Goal: Task Accomplishment & Management: Use online tool/utility

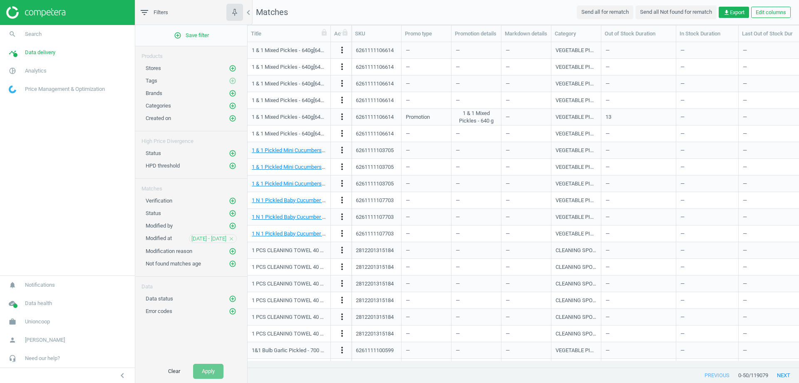
scroll to position [312, 545]
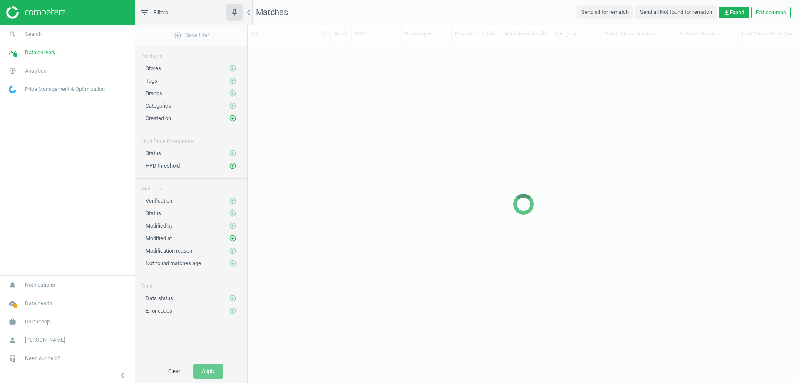
scroll to position [312, 545]
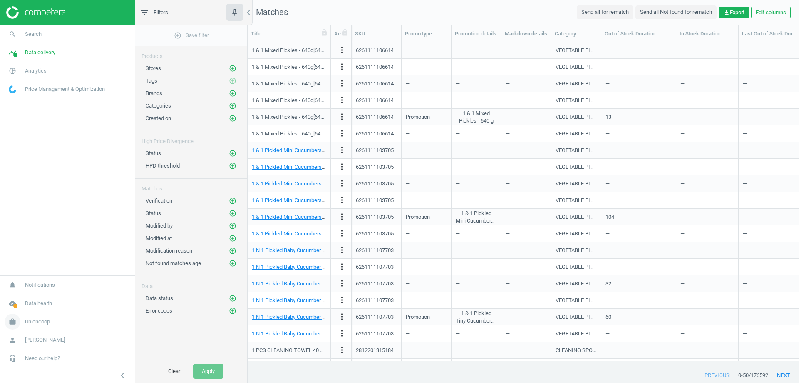
click at [37, 317] on link "work Unioncoop" at bounding box center [67, 321] width 135 height 18
click at [34, 299] on span "Switch campaign" at bounding box center [27, 296] width 37 height 7
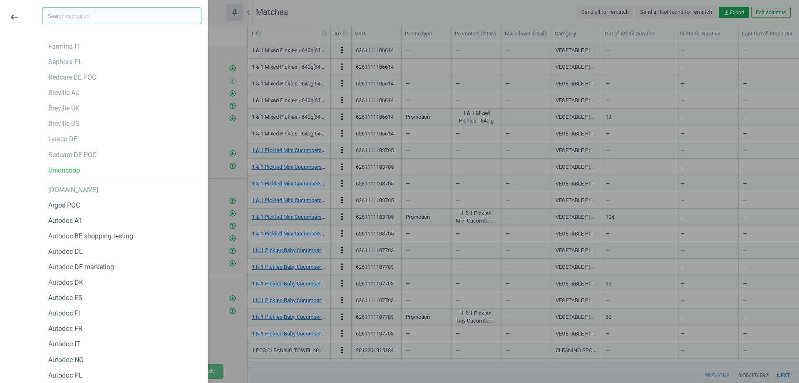
click at [78, 19] on input "text" at bounding box center [121, 15] width 159 height 17
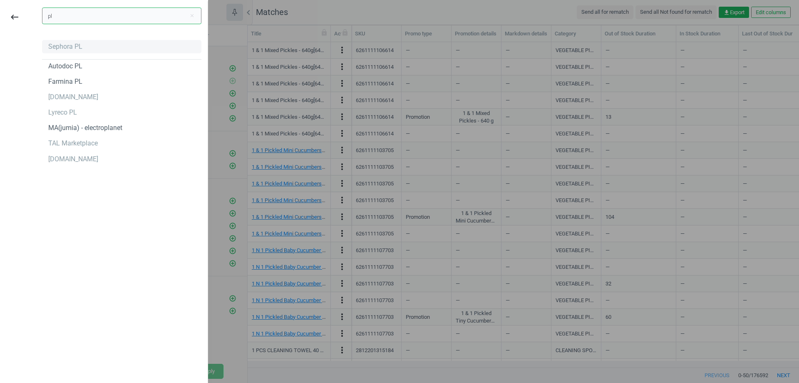
type input "pl"
click at [68, 47] on div "Sephora PL" at bounding box center [65, 46] width 34 height 9
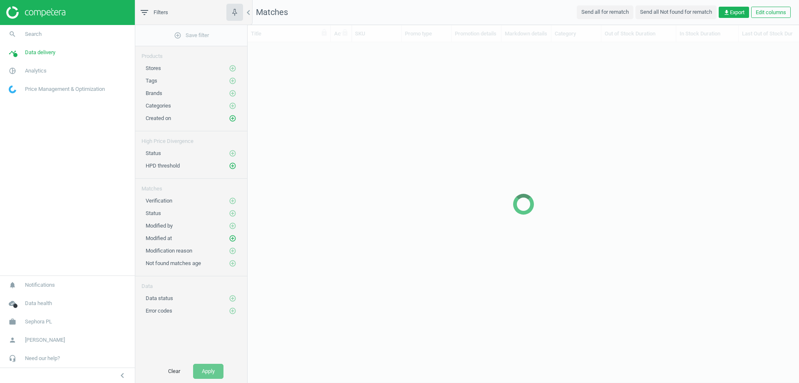
scroll to position [312, 545]
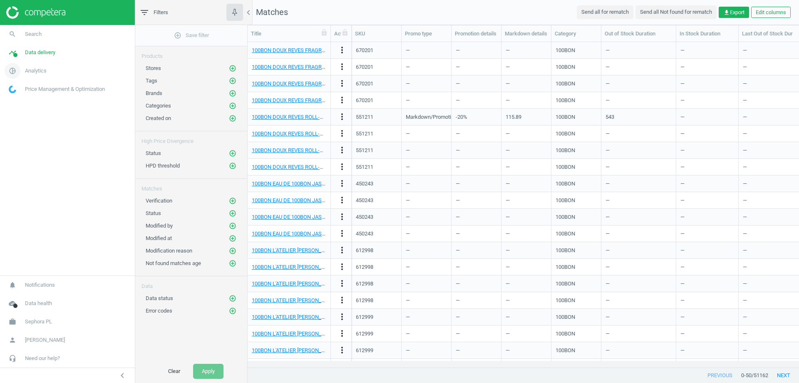
click at [40, 69] on span "Analytics" at bounding box center [36, 70] width 22 height 7
click at [19, 101] on span "Products" at bounding box center [19, 101] width 20 height 7
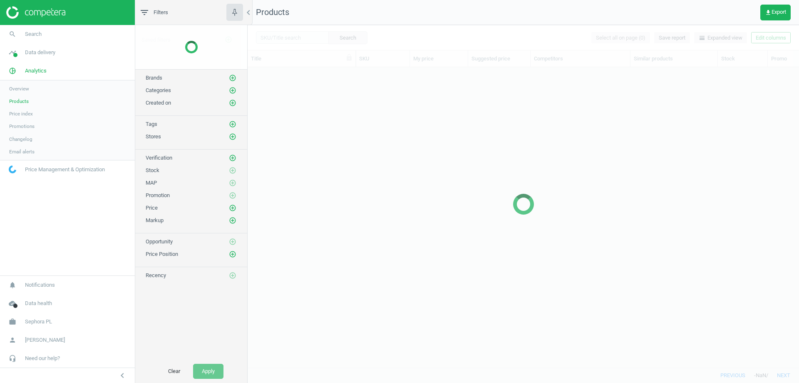
scroll to position [287, 545]
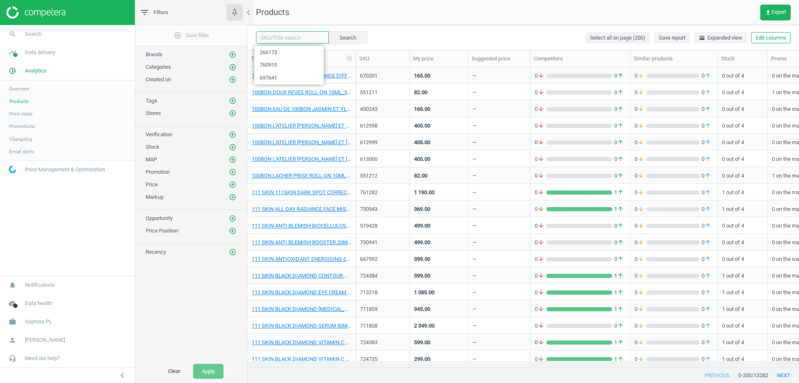
click at [292, 38] on input "text" at bounding box center [292, 37] width 73 height 12
paste input "[URL][DOMAIN_NAME][PERSON_NAME]"
click at [341, 36] on button "Search" at bounding box center [347, 37] width 39 height 12
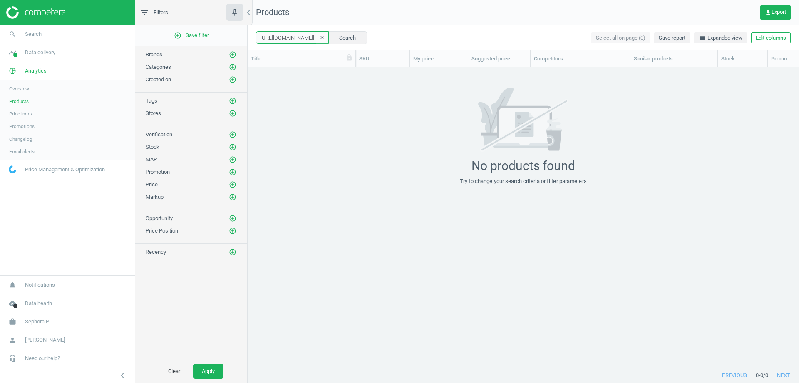
click at [285, 35] on input "[URL][DOMAIN_NAME][PERSON_NAME]" at bounding box center [292, 37] width 73 height 12
click at [366, 34] on div "[URL][DOMAIN_NAME][PERSON_NAME] clear Search Select all on page (0) Save report…" at bounding box center [524, 37] width 552 height 25
click at [302, 38] on input "[URL][DOMAIN_NAME][PERSON_NAME]" at bounding box center [292, 37] width 73 height 12
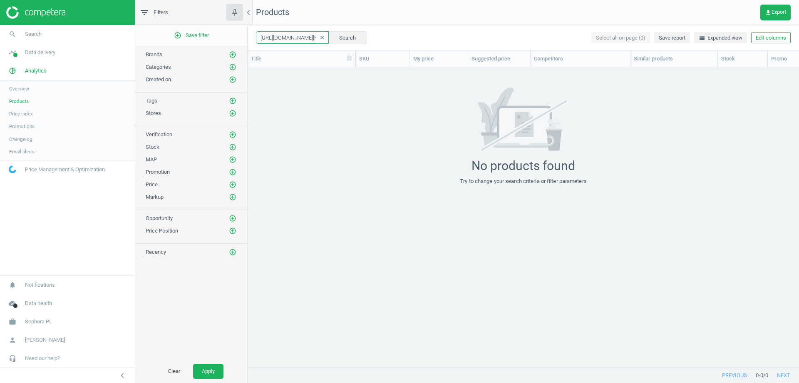
paste input "0734625"
click at [347, 37] on button "Search" at bounding box center [347, 37] width 39 height 12
click at [264, 37] on input "0734625" at bounding box center [292, 37] width 73 height 12
type input "734625"
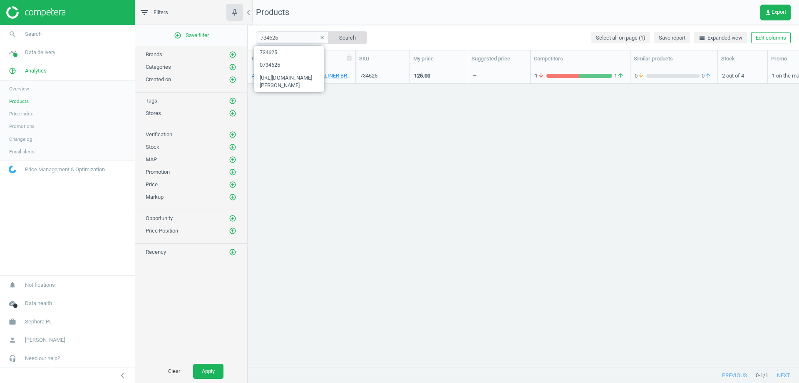
click at [351, 35] on button "Search" at bounding box center [347, 37] width 39 height 12
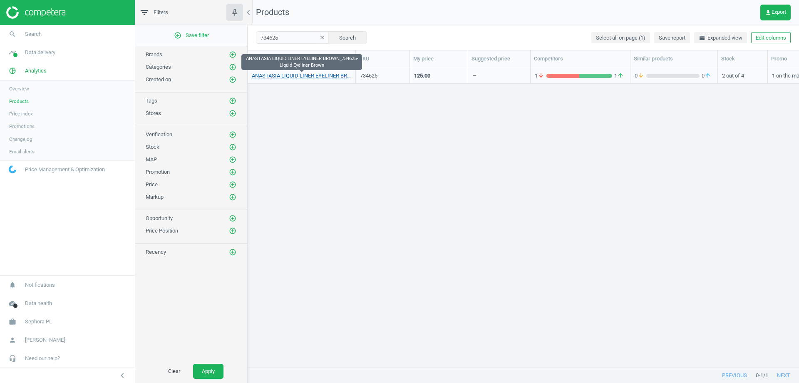
click at [319, 75] on link "ANASTASIA LIQUID LINER EYELINER BROWN_734625-Liquid Eyeliner Brown" at bounding box center [301, 75] width 99 height 7
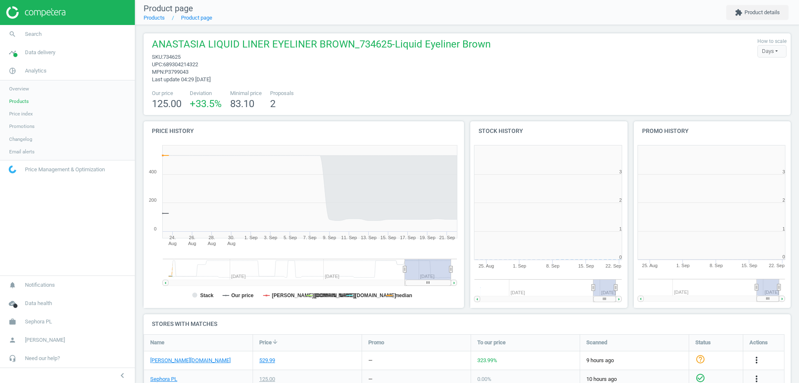
scroll to position [179, 169]
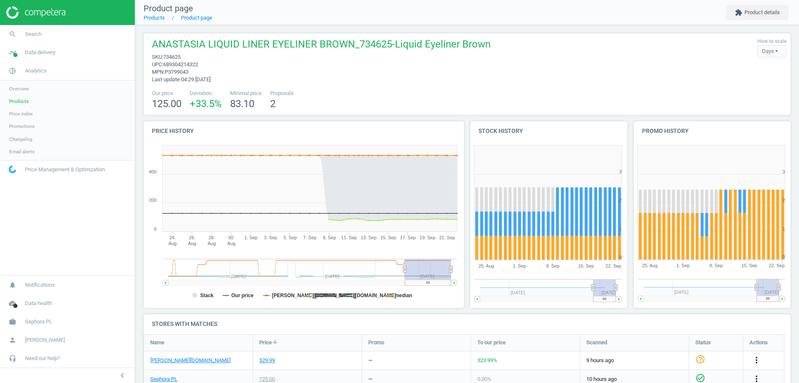
click at [192, 64] on span "689304214322" at bounding box center [180, 64] width 35 height 6
click at [191, 64] on span "689304214322" at bounding box center [180, 64] width 35 height 6
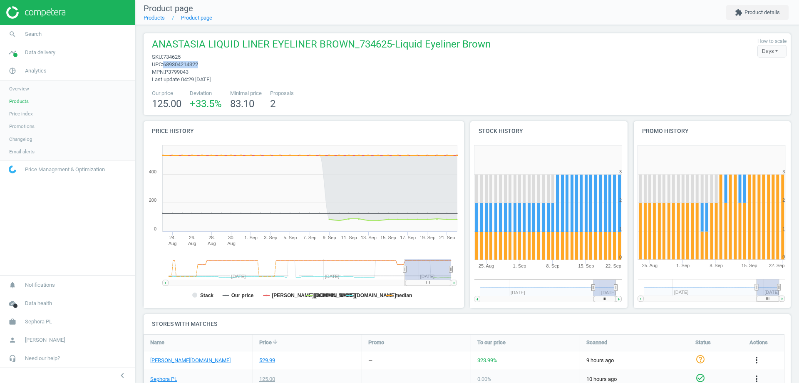
copy span "689304214322"
